Goal: Information Seeking & Learning: Learn about a topic

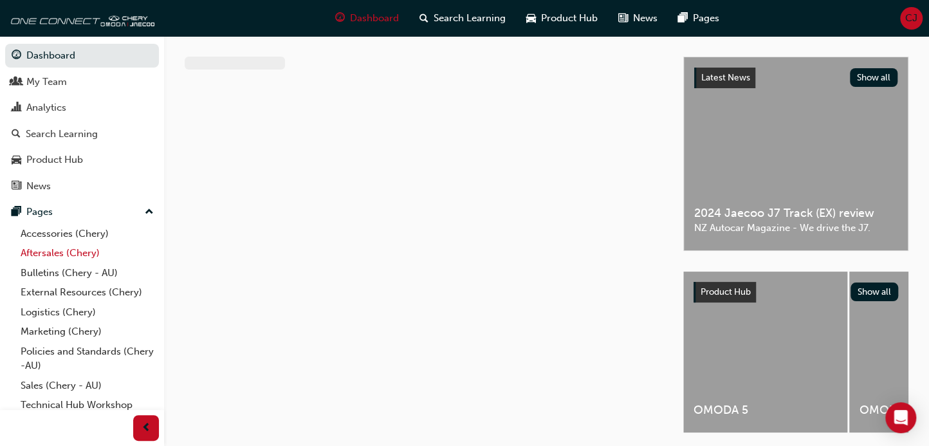
click at [75, 256] on link "Aftersales (Chery)" at bounding box center [87, 253] width 144 height 20
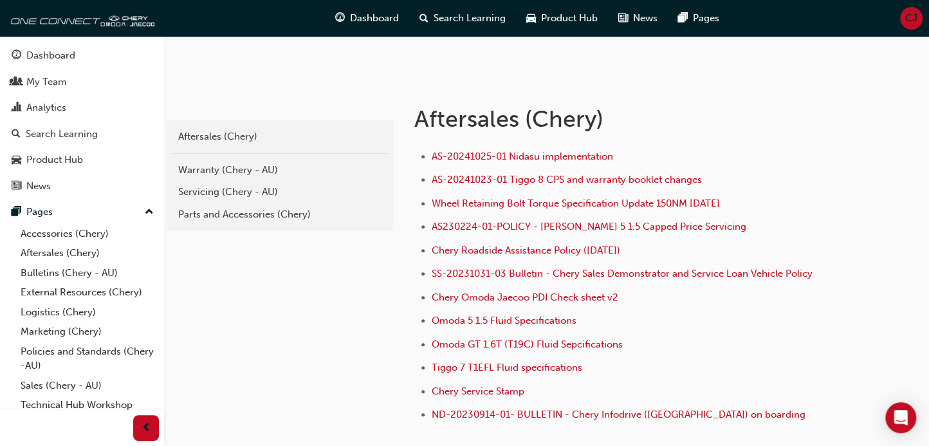
scroll to position [214, 0]
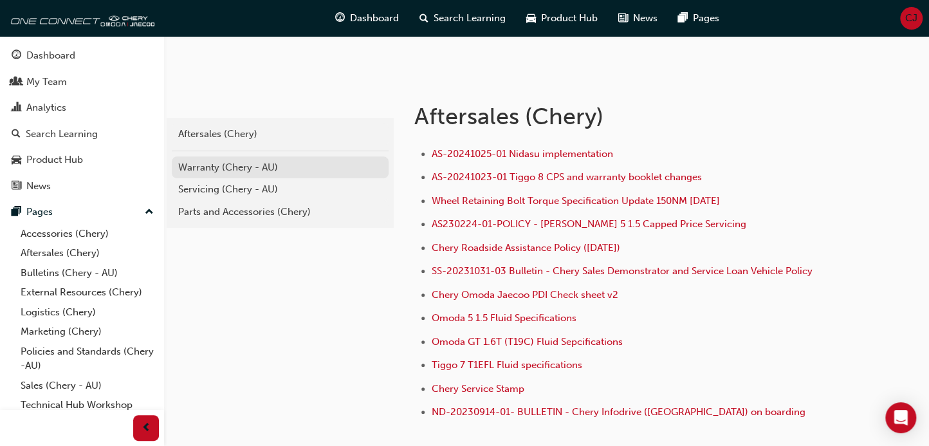
click at [247, 163] on div "Warranty (Chery - AU)" at bounding box center [280, 167] width 204 height 15
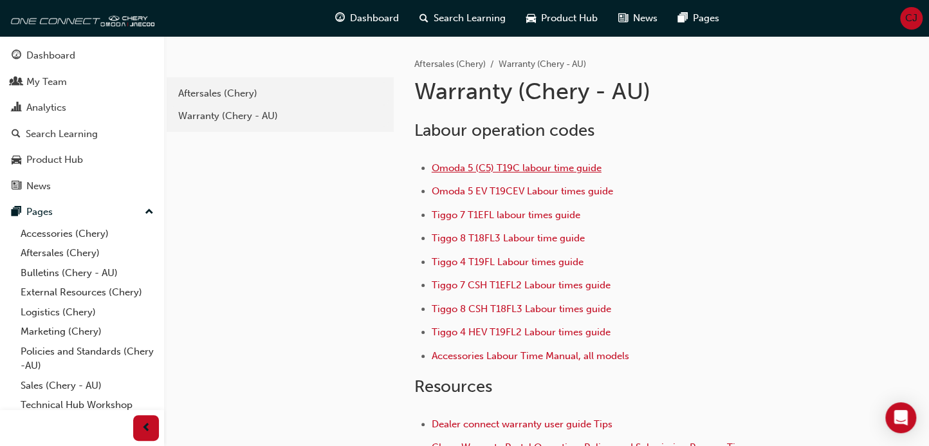
click at [505, 163] on span "Omoda 5 (C5) T19C labour time guide" at bounding box center [517, 168] width 170 height 12
